Goal: Navigation & Orientation: Find specific page/section

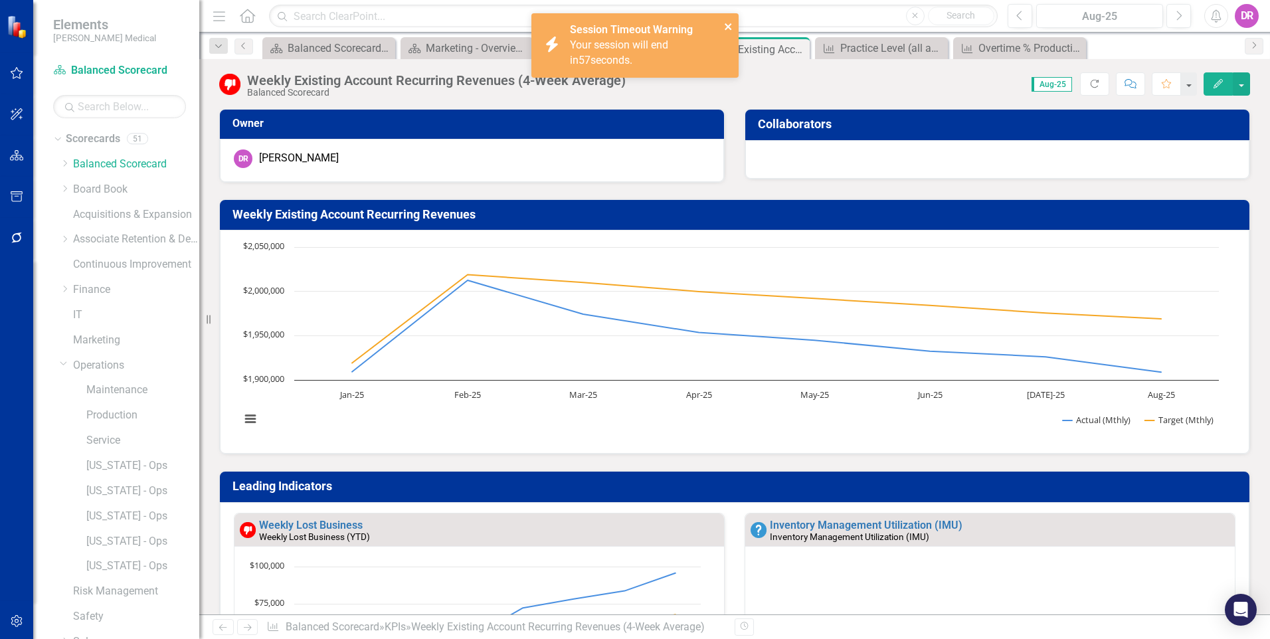
click at [728, 26] on icon "close" at bounding box center [727, 26] width 7 height 7
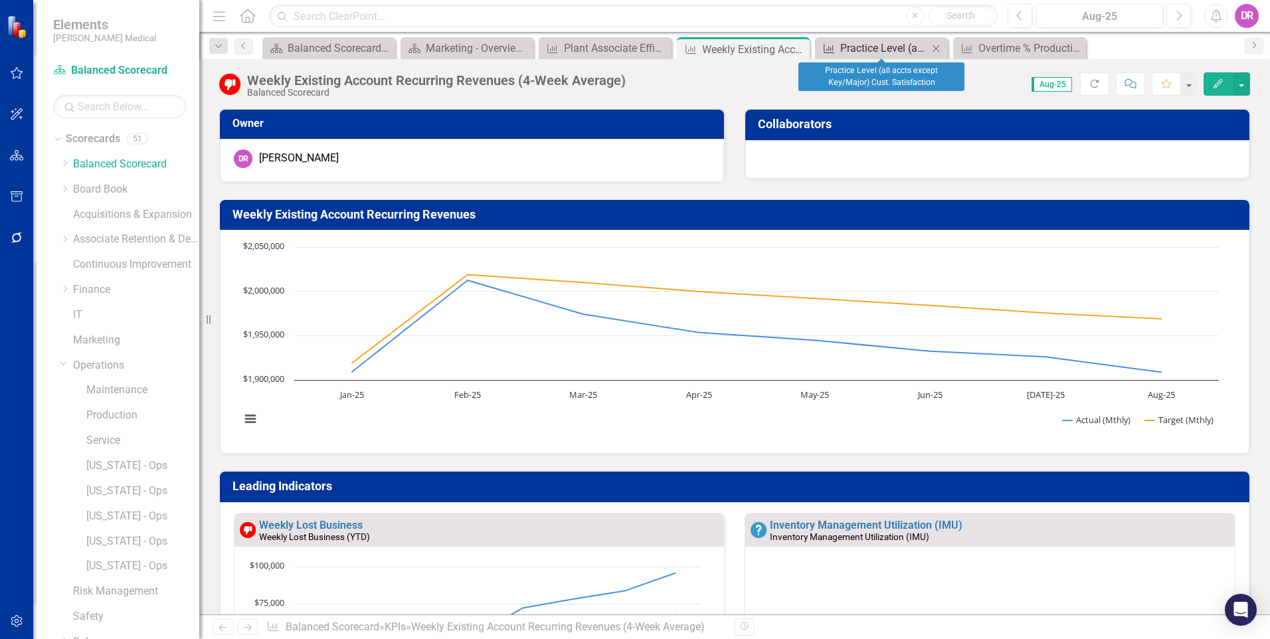
click at [883, 44] on div "Practice Level (all accts except Key/Major) Cust. Satisfaction" at bounding box center [884, 48] width 88 height 17
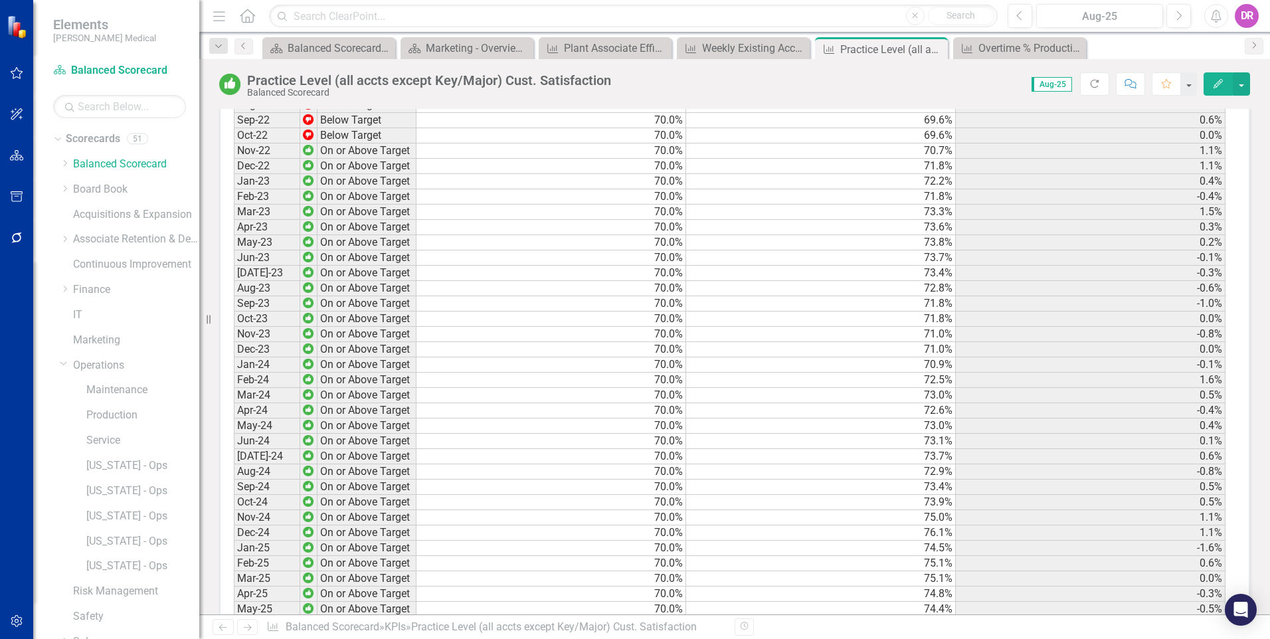
scroll to position [1798, 0]
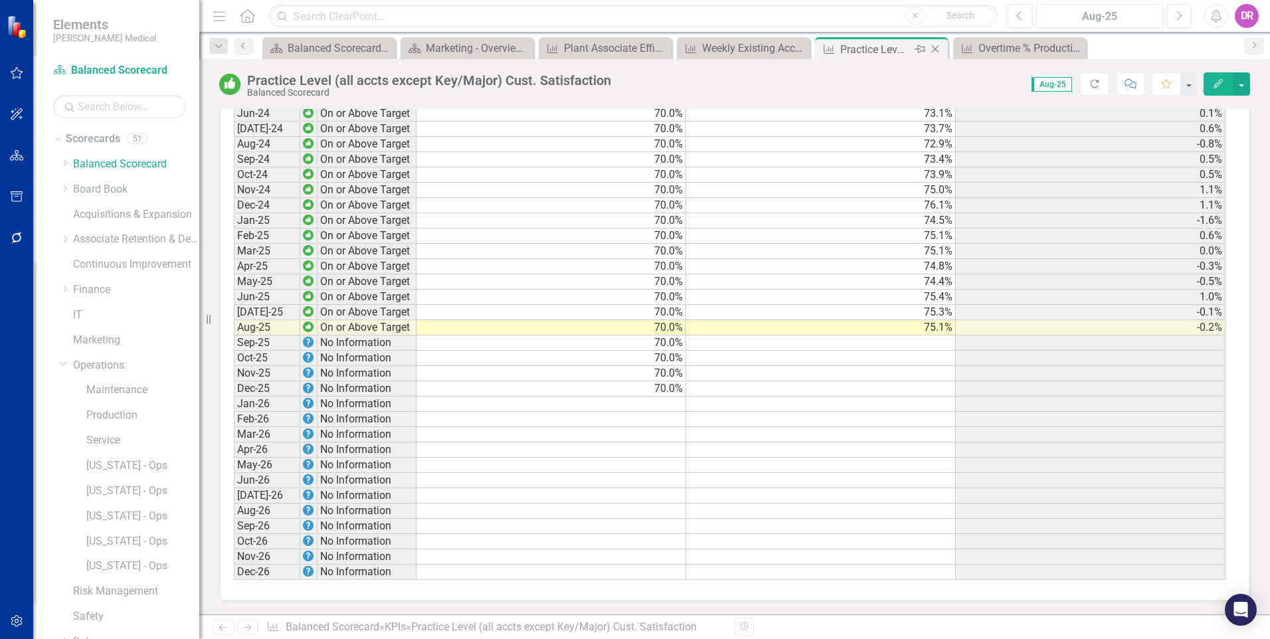
click at [936, 51] on icon "Close" at bounding box center [934, 49] width 13 height 11
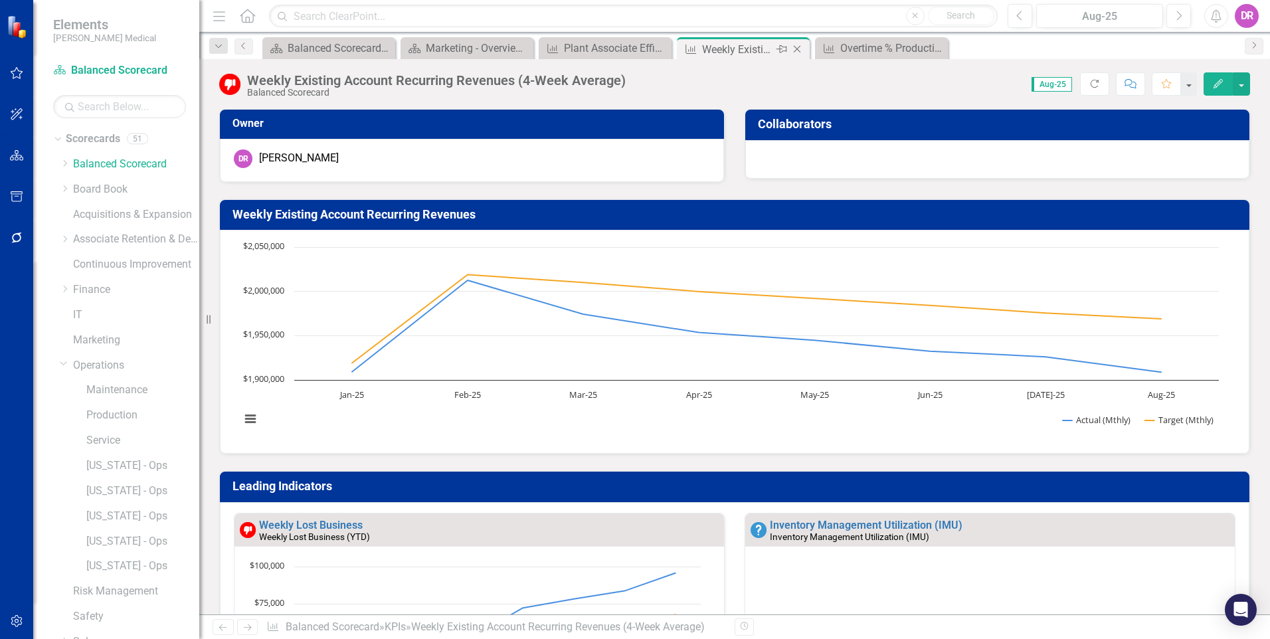
click at [799, 51] on icon at bounding box center [797, 49] width 7 height 7
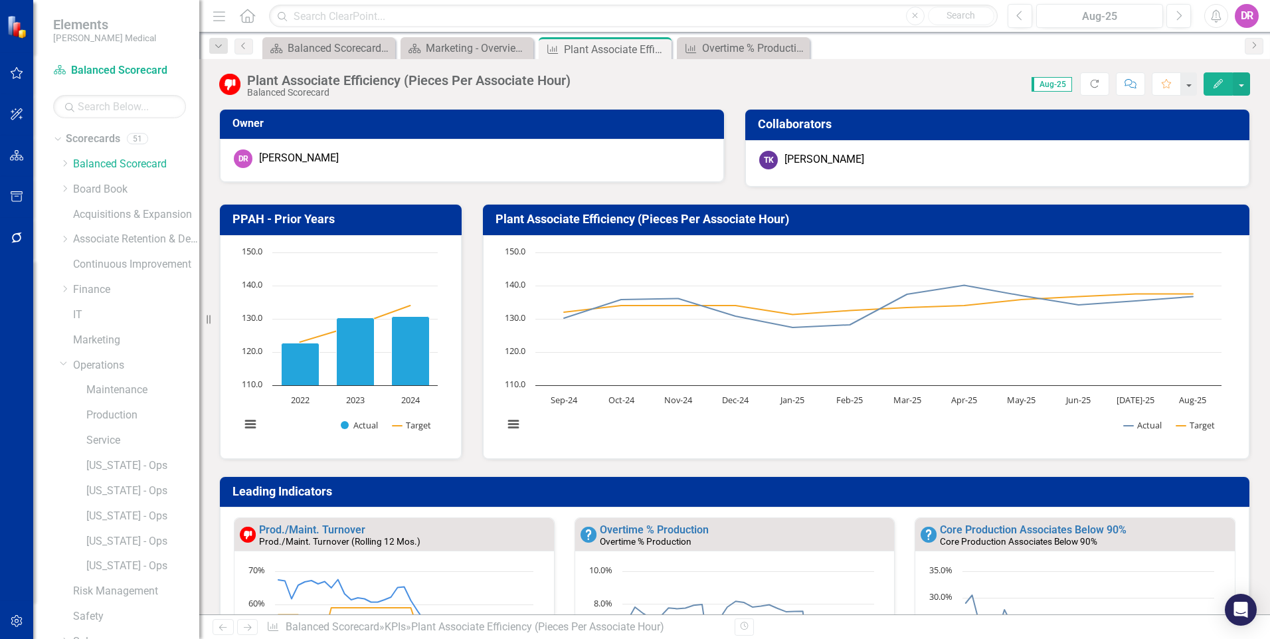
click at [0, 0] on icon "Close" at bounding box center [0, 0] width 0 height 0
click at [335, 46] on div "Balanced Scorecard Welcome Page" at bounding box center [332, 48] width 88 height 17
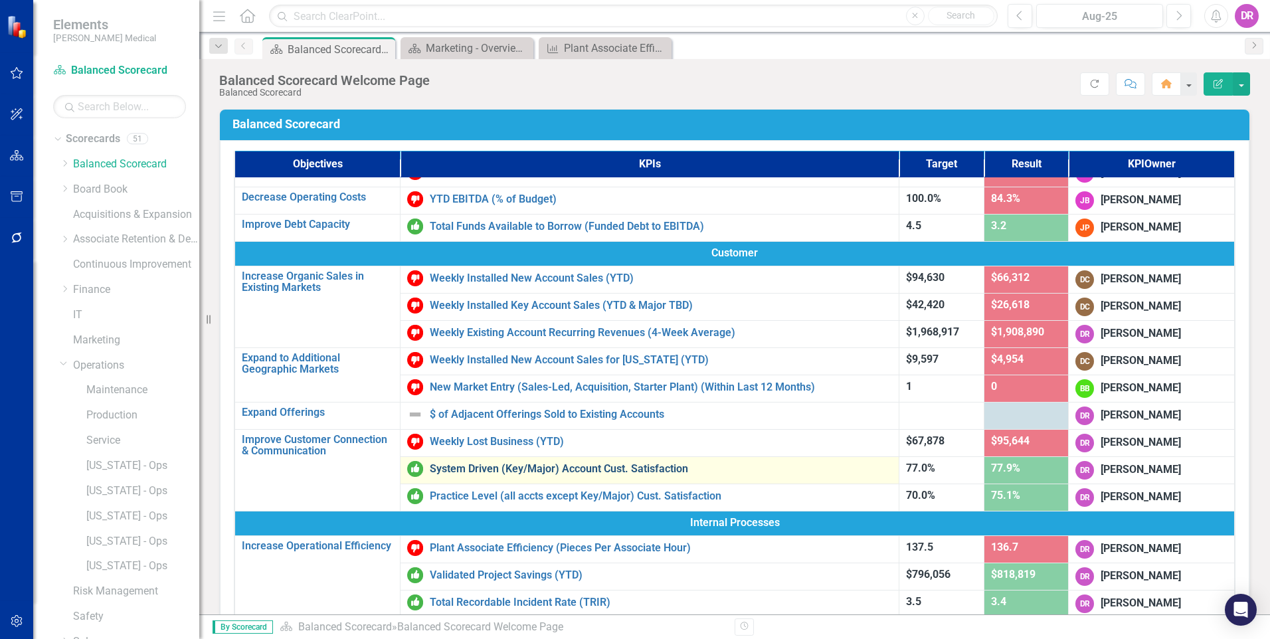
scroll to position [66, 0]
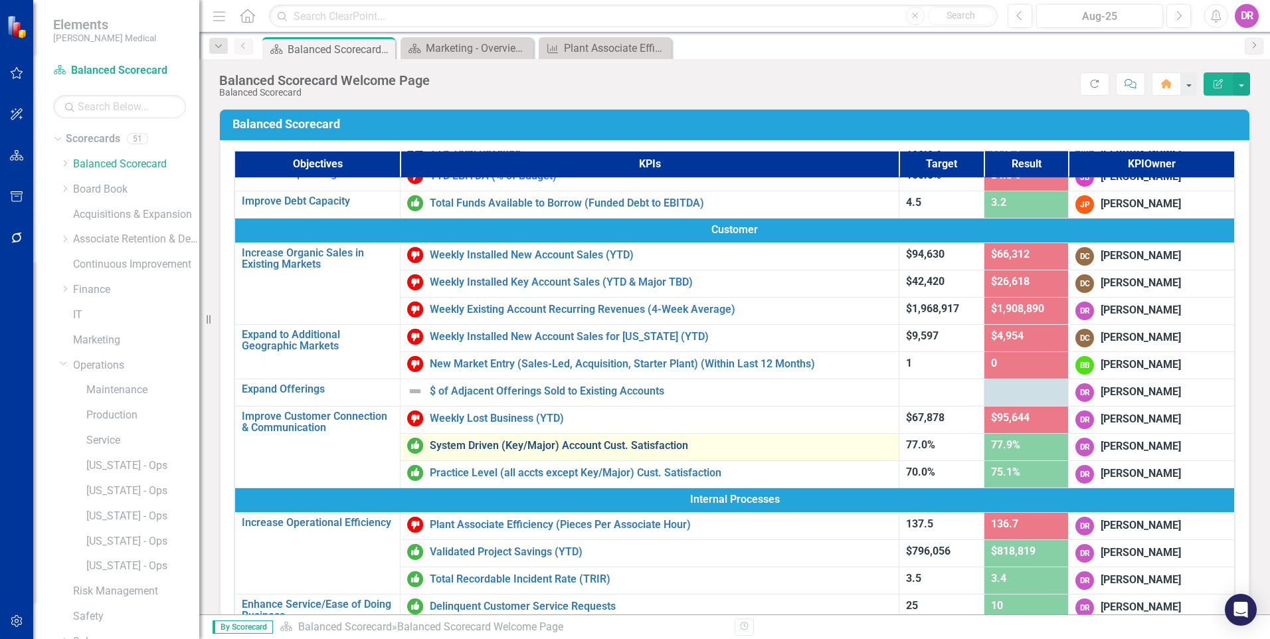
click at [525, 446] on link "System Driven (Key/Major) Account Cust. Satisfaction" at bounding box center [661, 446] width 462 height 12
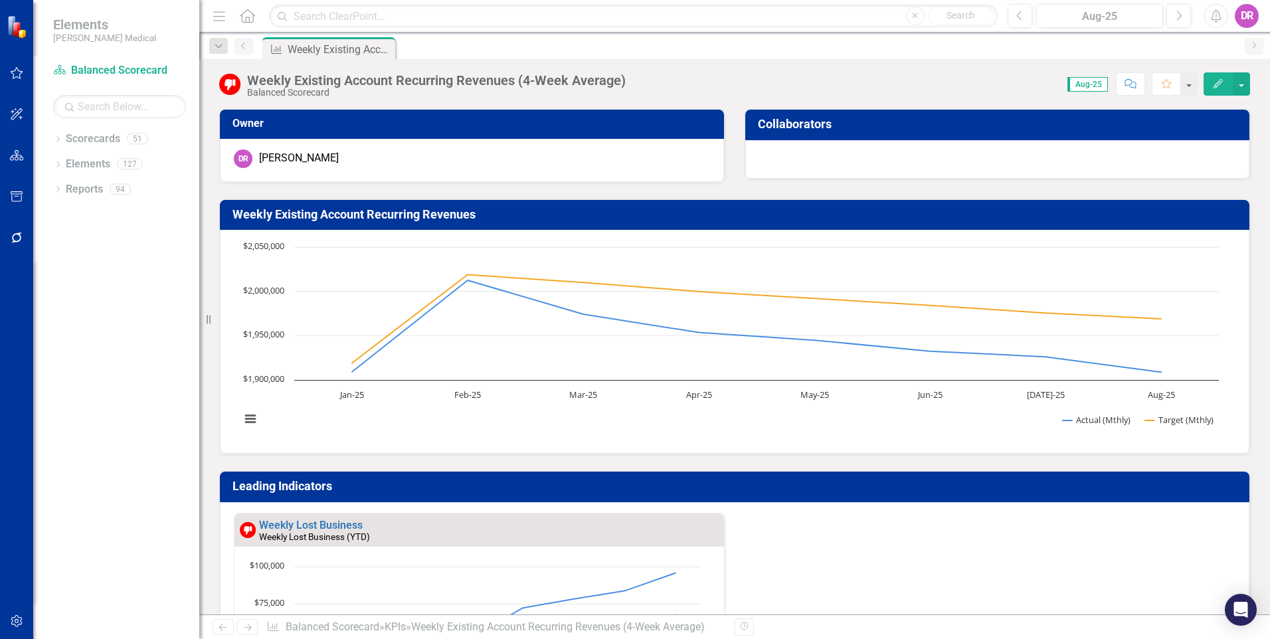
click at [246, 18] on icon "Home" at bounding box center [246, 16] width 17 height 14
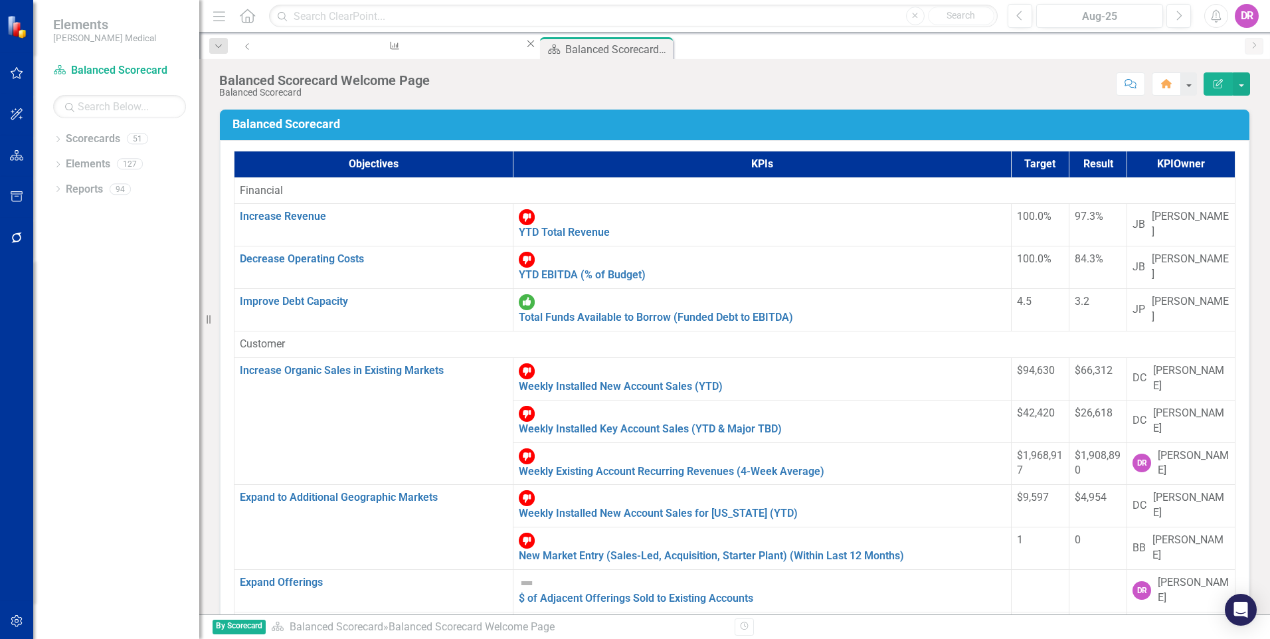
click at [519, 634] on link "Weekly Lost Business (YTD)" at bounding box center [586, 640] width 134 height 13
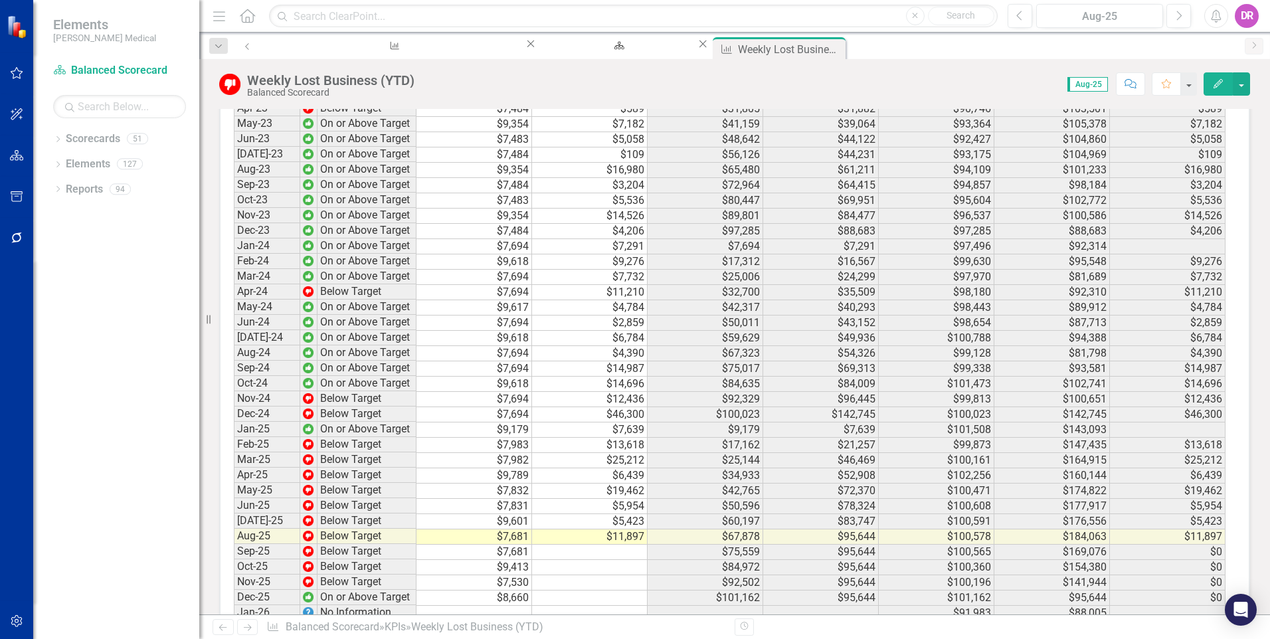
scroll to position [1920, 0]
